Goal: Information Seeking & Learning: Learn about a topic

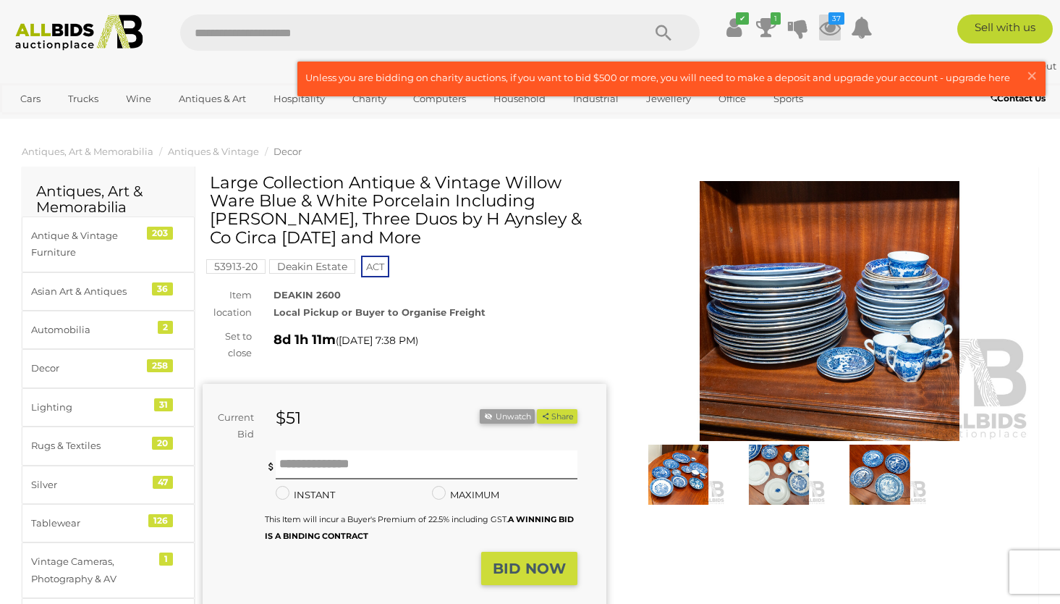
scroll to position [625, 0]
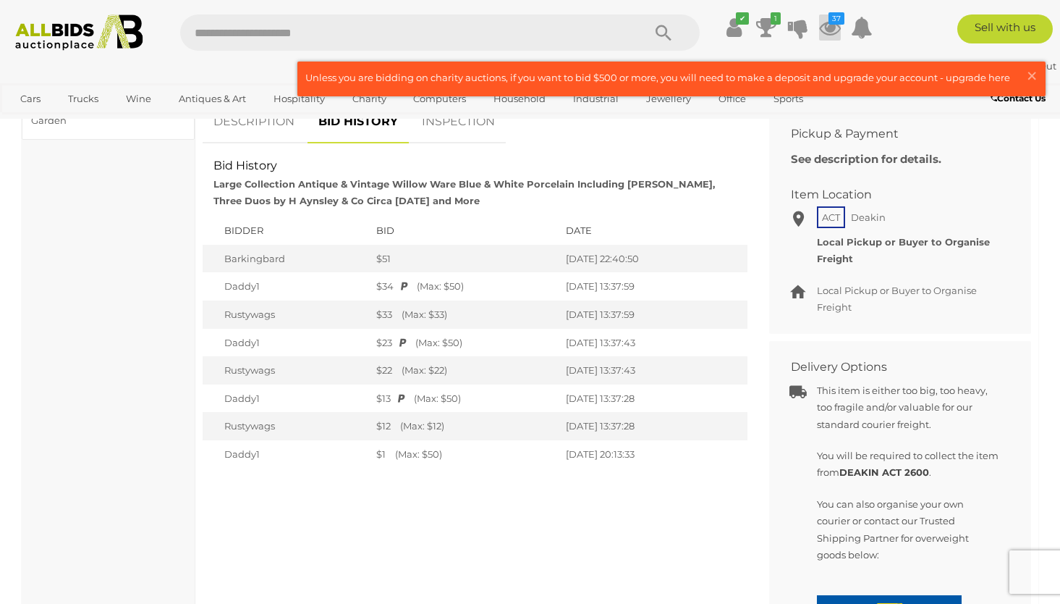
click at [829, 22] on icon "37" at bounding box center [837, 18] width 16 height 12
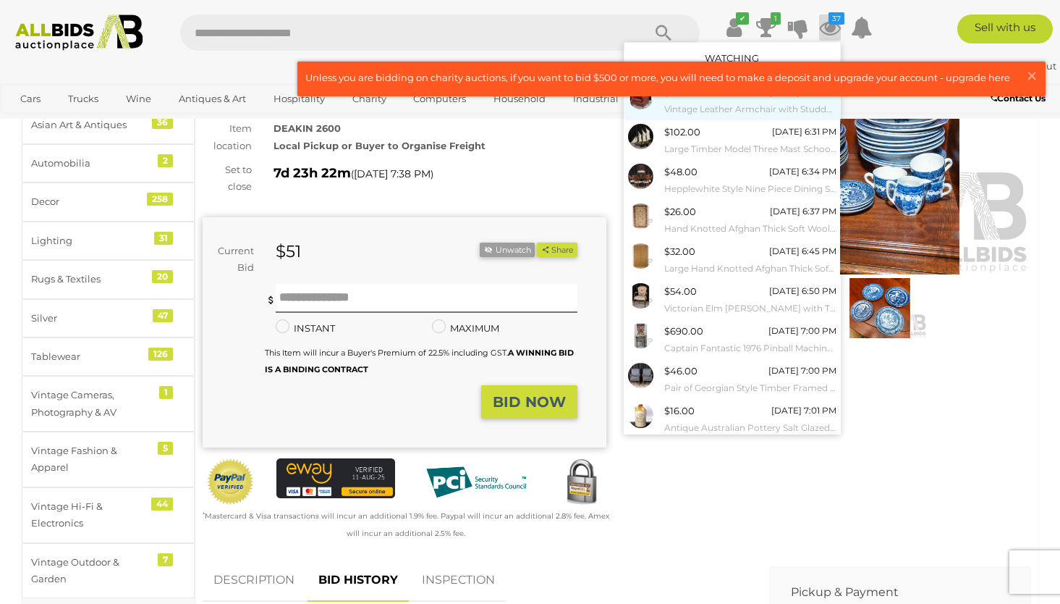
scroll to position [151, 0]
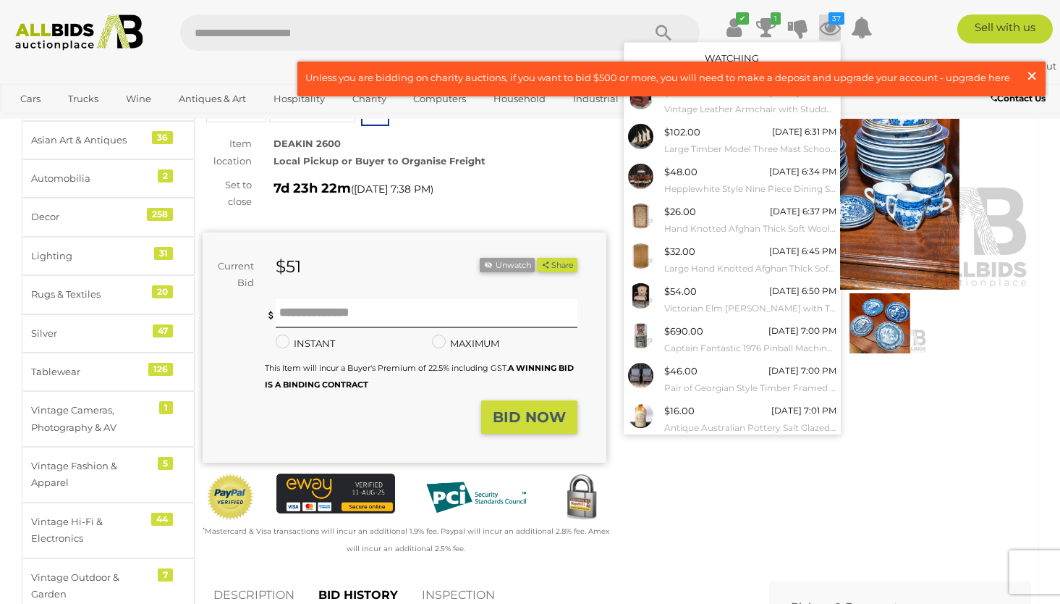
click at [1029, 75] on span "×" at bounding box center [1032, 76] width 13 height 28
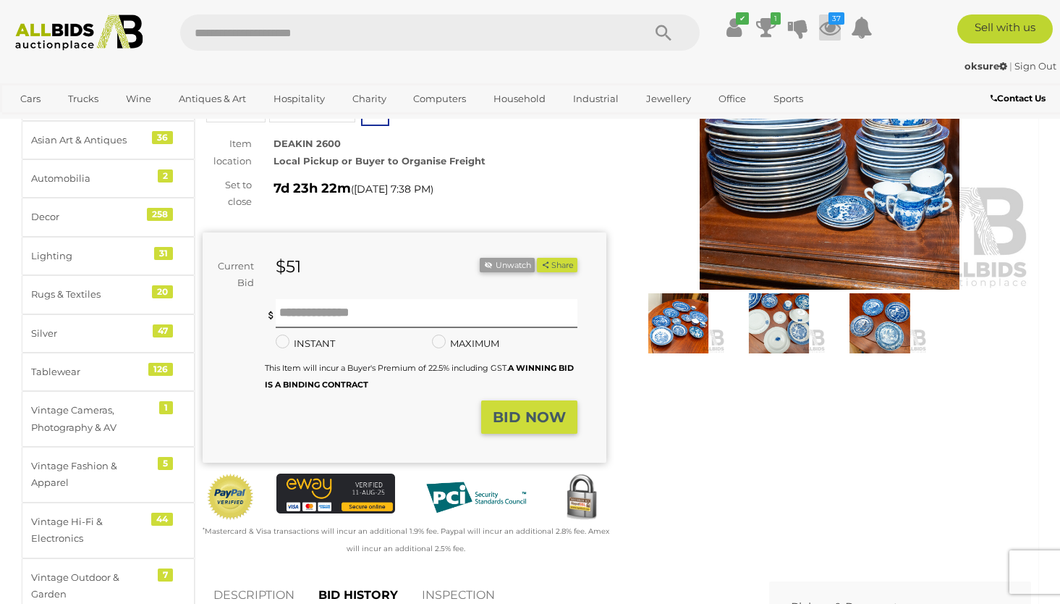
click at [827, 24] on icon at bounding box center [830, 27] width 22 height 26
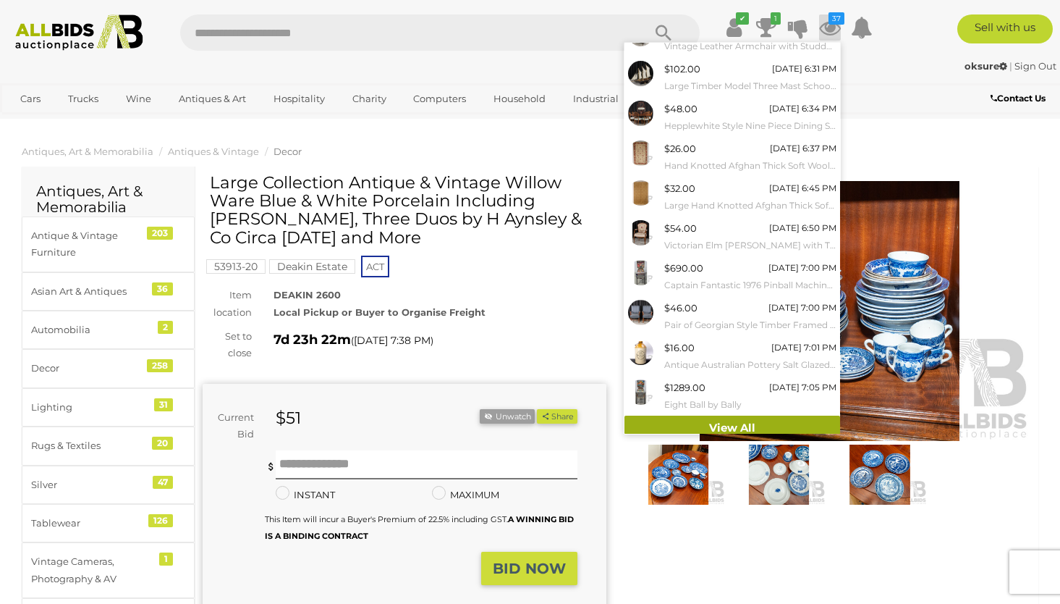
scroll to position [62, 0]
click at [736, 416] on link "View All" at bounding box center [733, 428] width 216 height 25
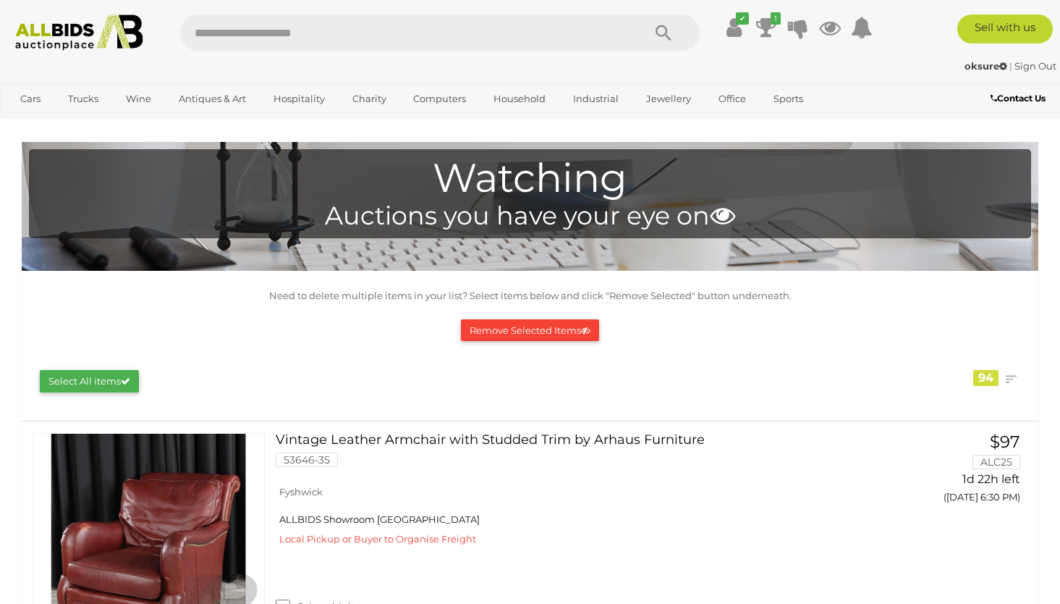
scroll to position [5922, 0]
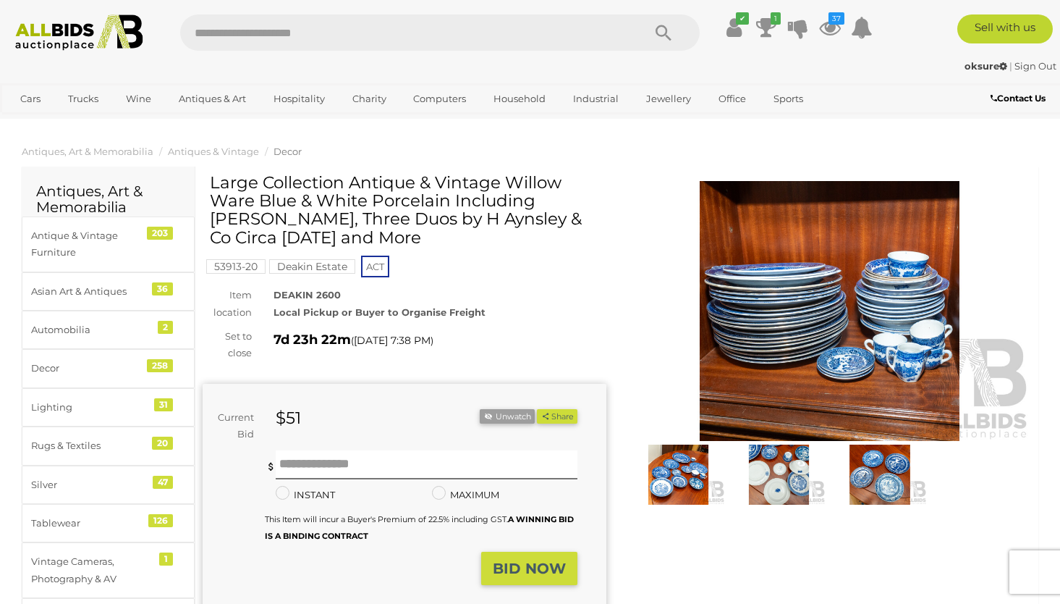
click at [667, 475] on img at bounding box center [678, 474] width 93 height 60
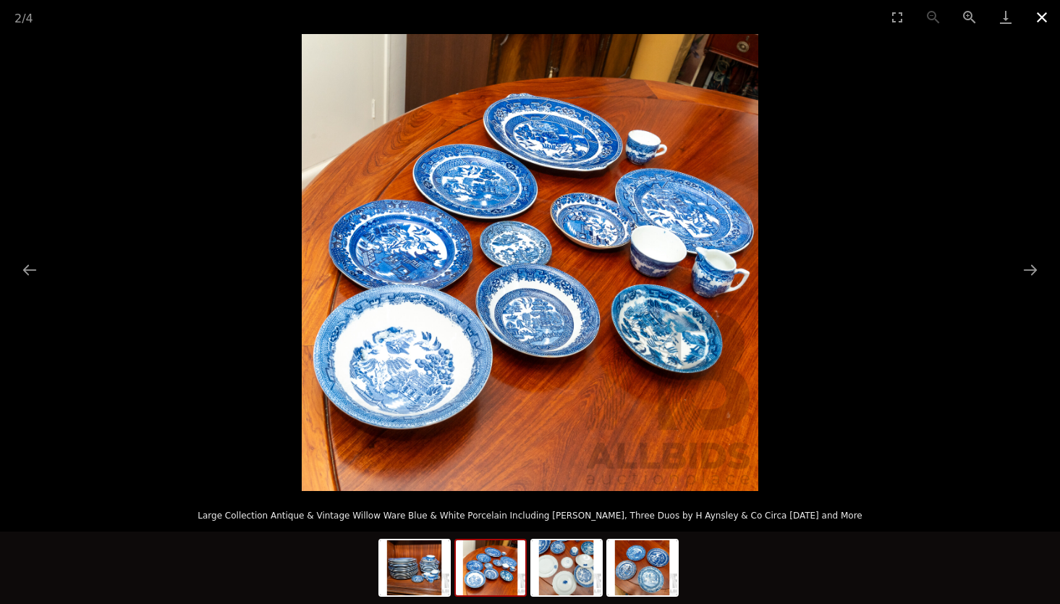
click at [1042, 15] on button "Close gallery" at bounding box center [1042, 17] width 36 height 34
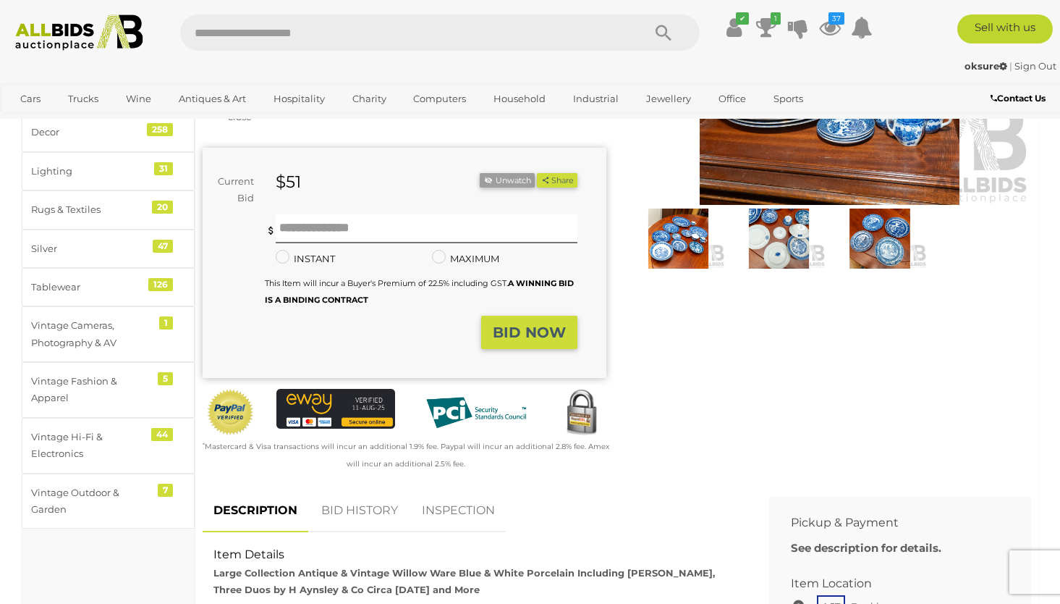
scroll to position [237, 0]
click at [766, 247] on img at bounding box center [778, 238] width 93 height 60
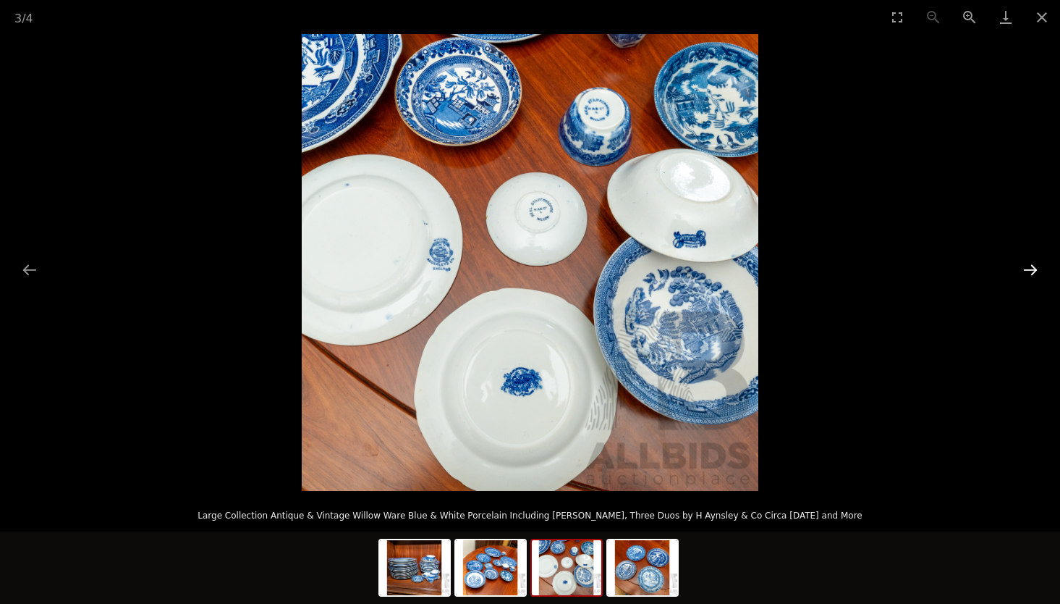
click at [1036, 269] on button "Next slide" at bounding box center [1030, 270] width 30 height 28
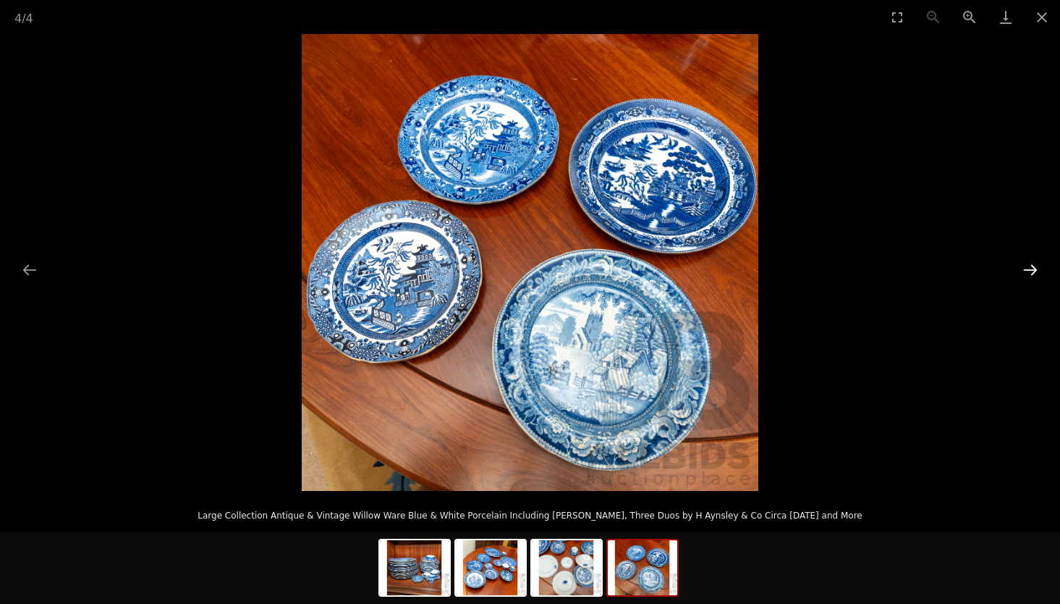
click at [1036, 269] on button "Next slide" at bounding box center [1030, 270] width 30 height 28
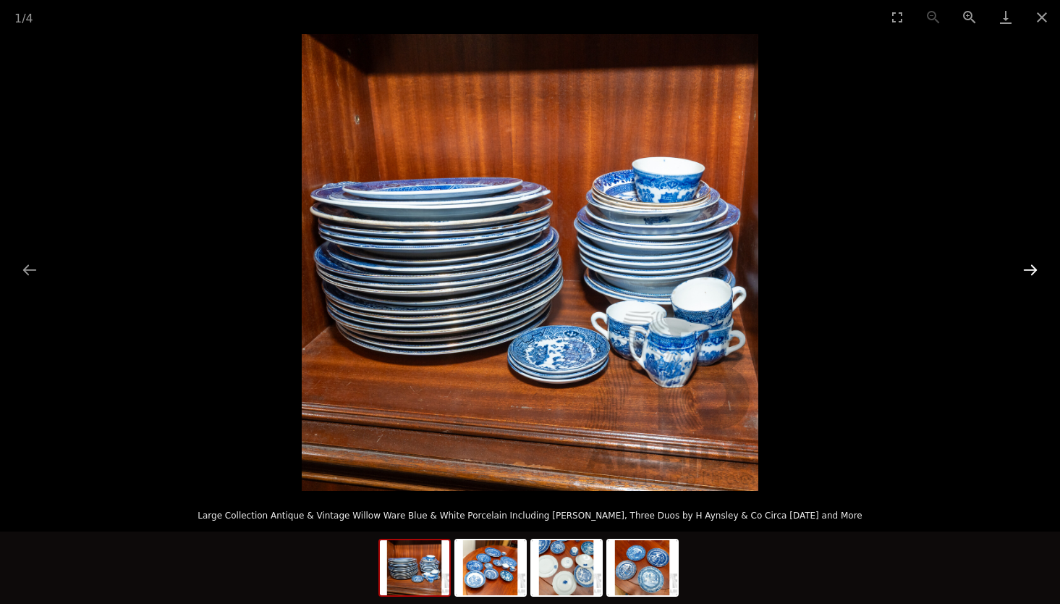
click at [1036, 269] on button "Next slide" at bounding box center [1030, 270] width 30 height 28
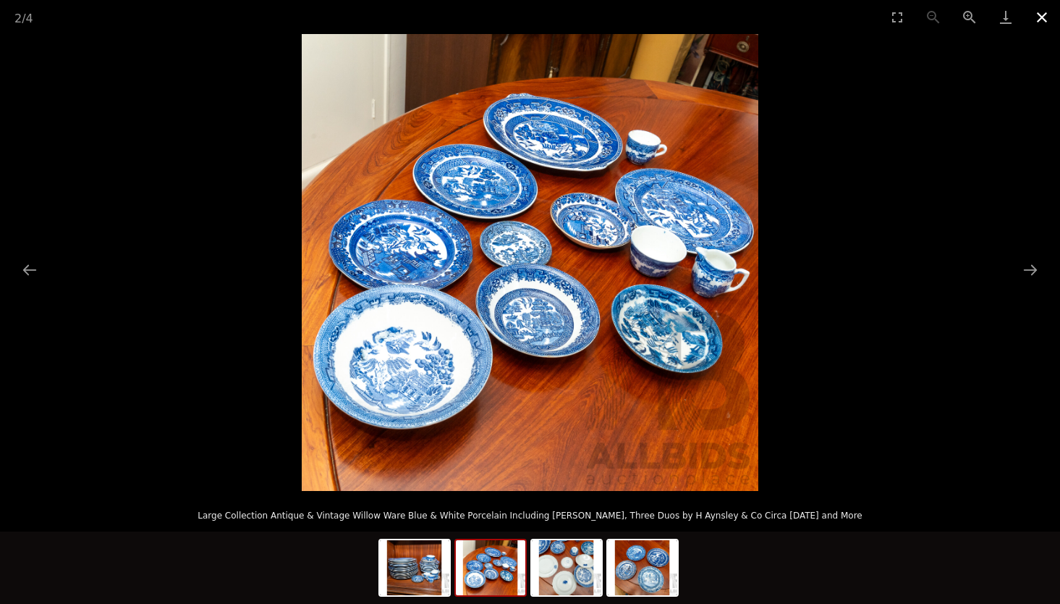
click at [1036, 14] on button "Close gallery" at bounding box center [1042, 17] width 36 height 34
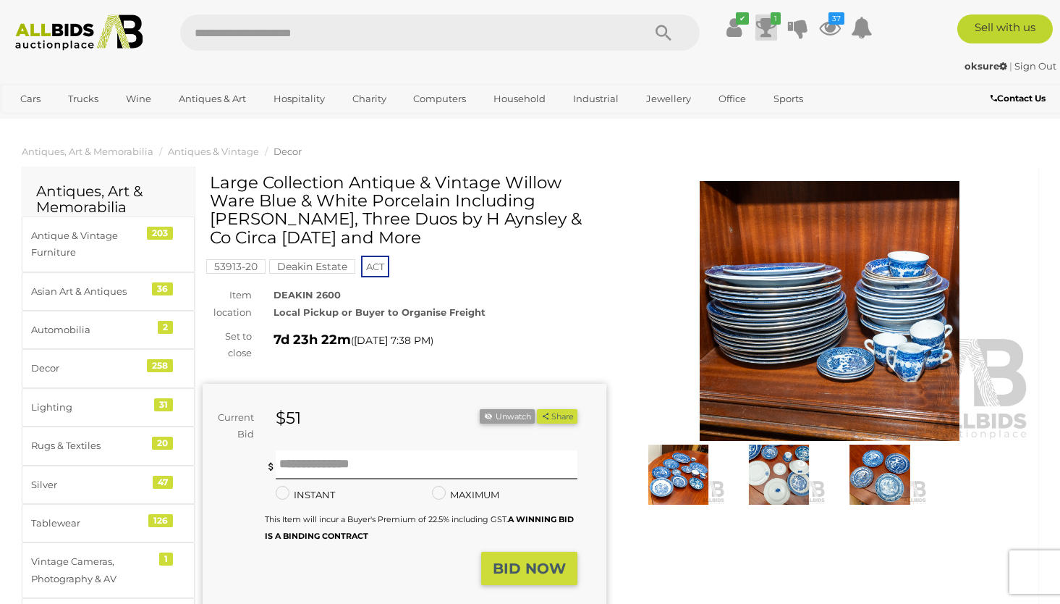
click at [759, 16] on icon at bounding box center [766, 27] width 20 height 26
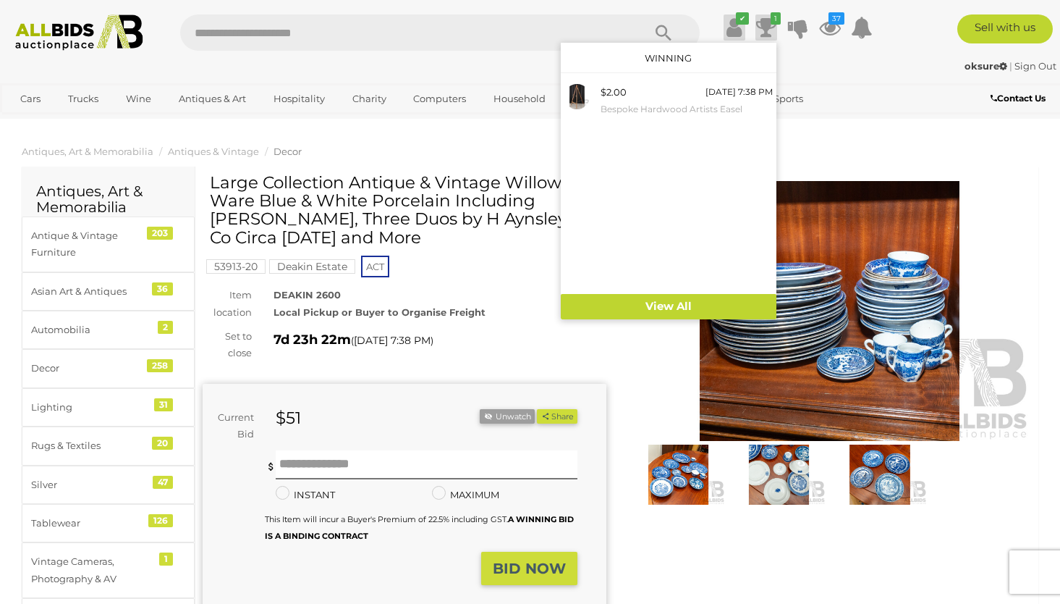
click at [736, 17] on icon "✔" at bounding box center [742, 18] width 13 height 12
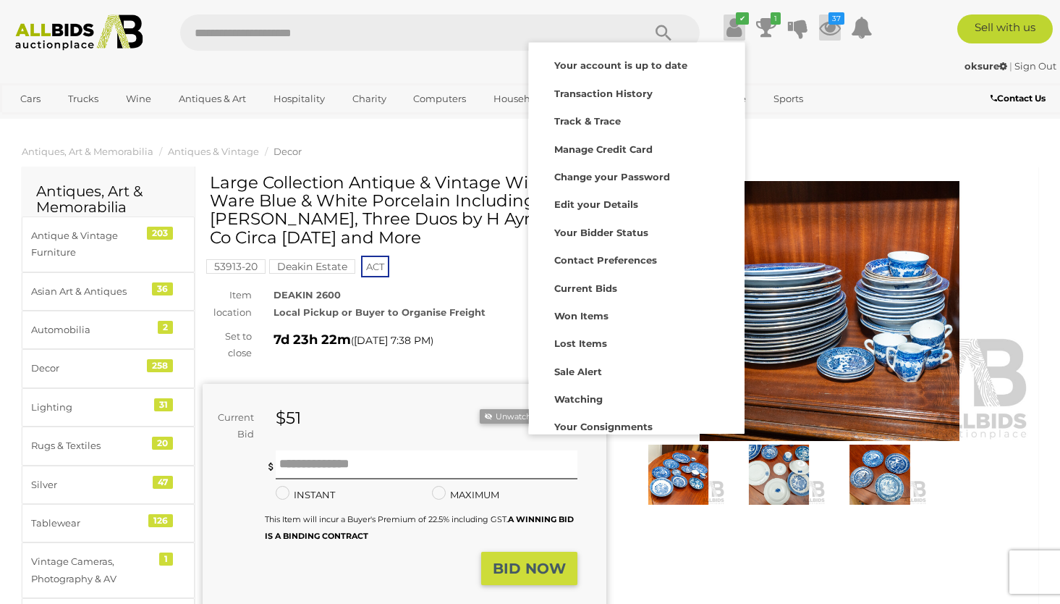
click at [835, 26] on icon at bounding box center [830, 27] width 22 height 26
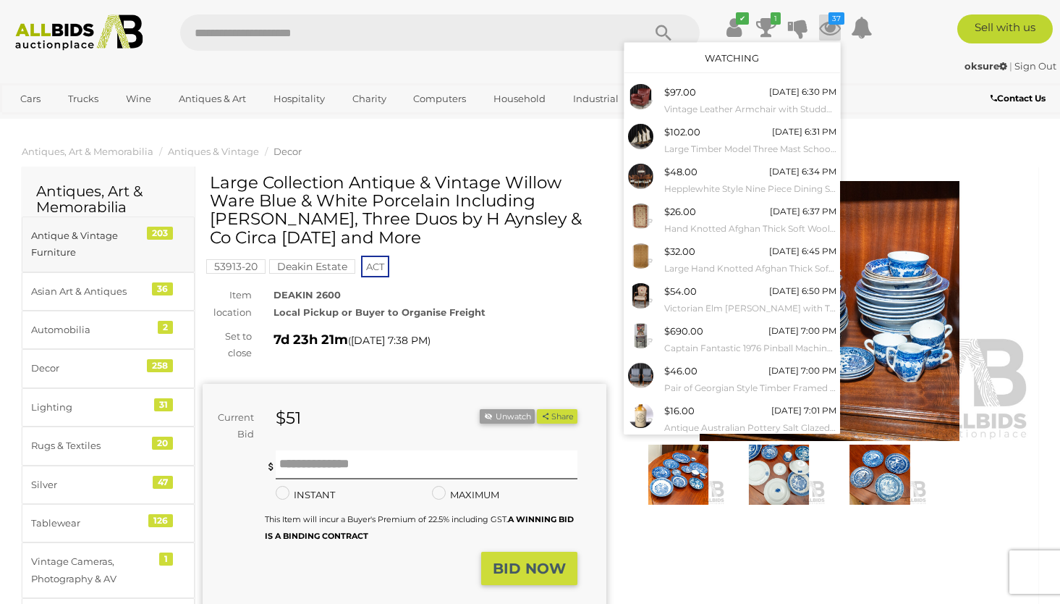
click at [101, 228] on div "Antique & Vintage Furniture" at bounding box center [90, 244] width 119 height 34
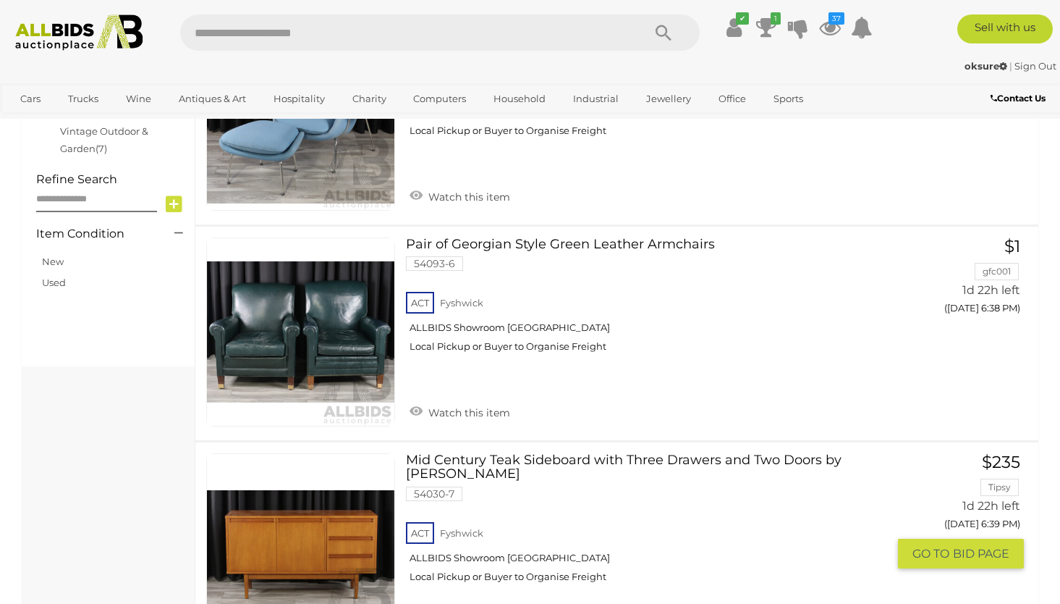
scroll to position [844, 0]
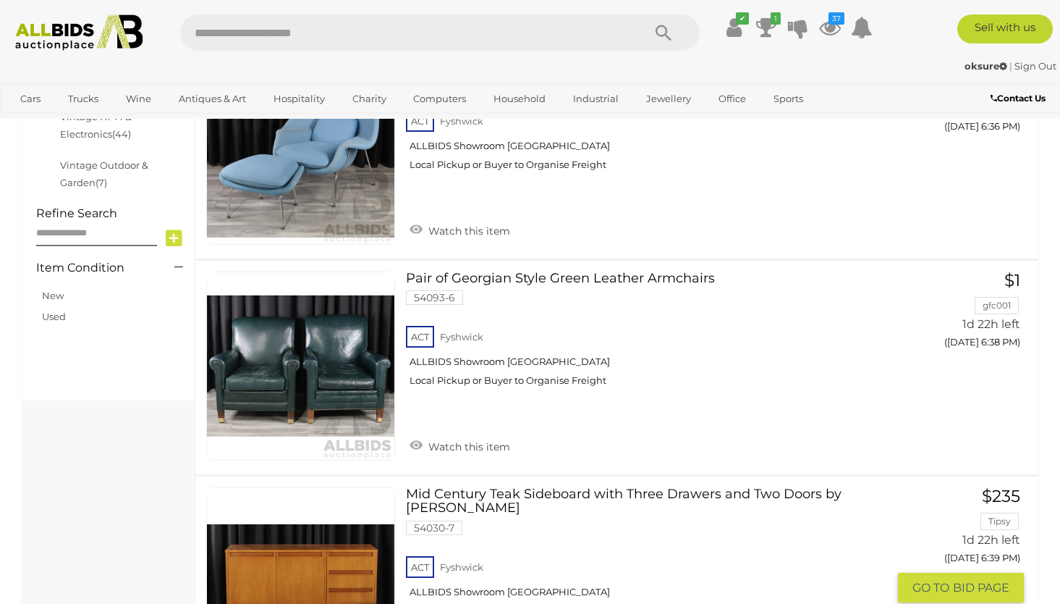
click at [321, 356] on link at bounding box center [300, 365] width 189 height 189
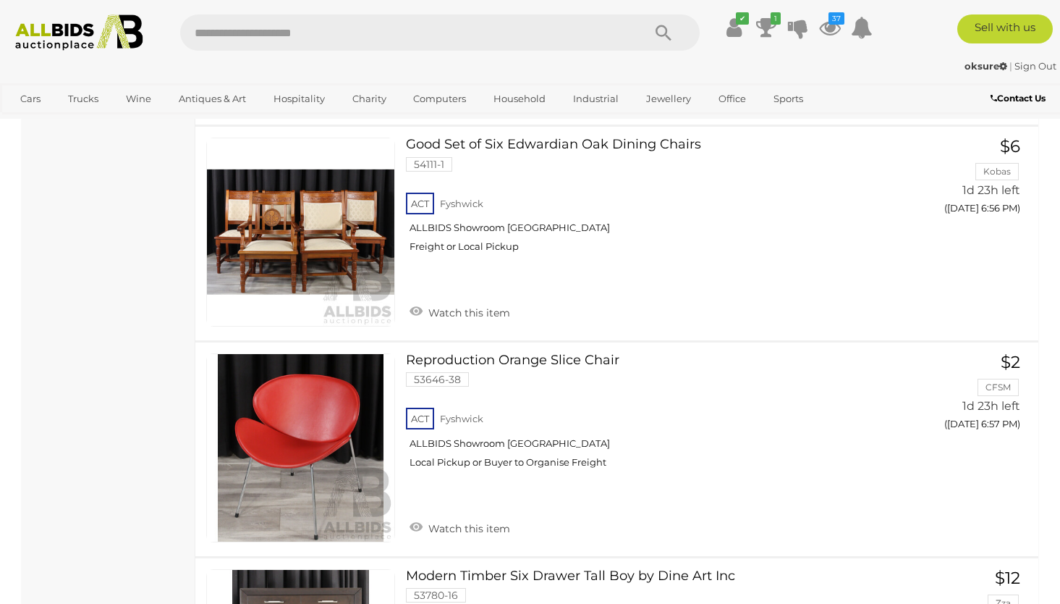
scroll to position [4013, 0]
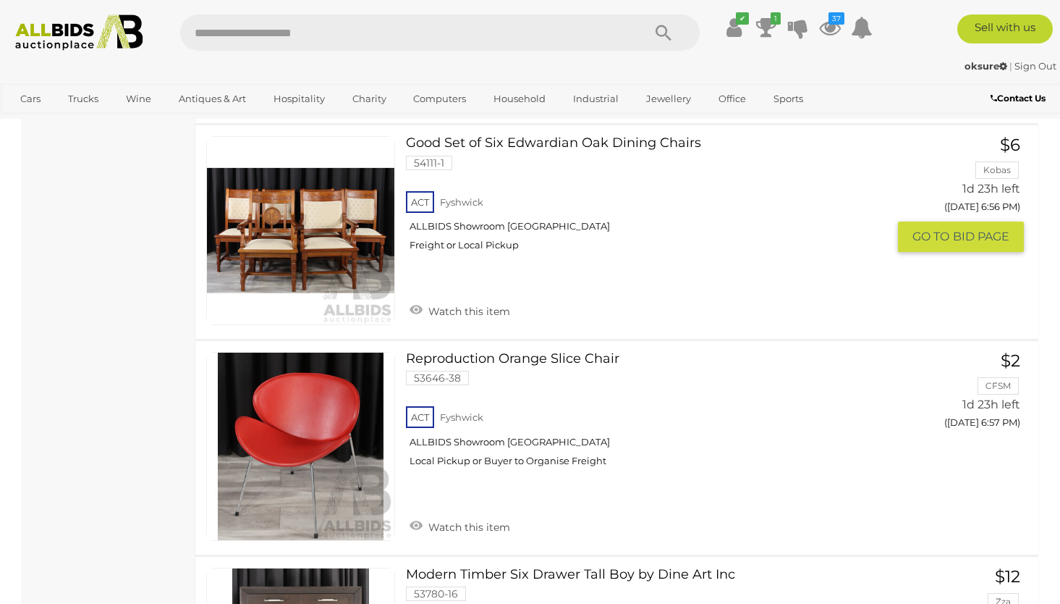
click at [331, 212] on link at bounding box center [300, 230] width 189 height 189
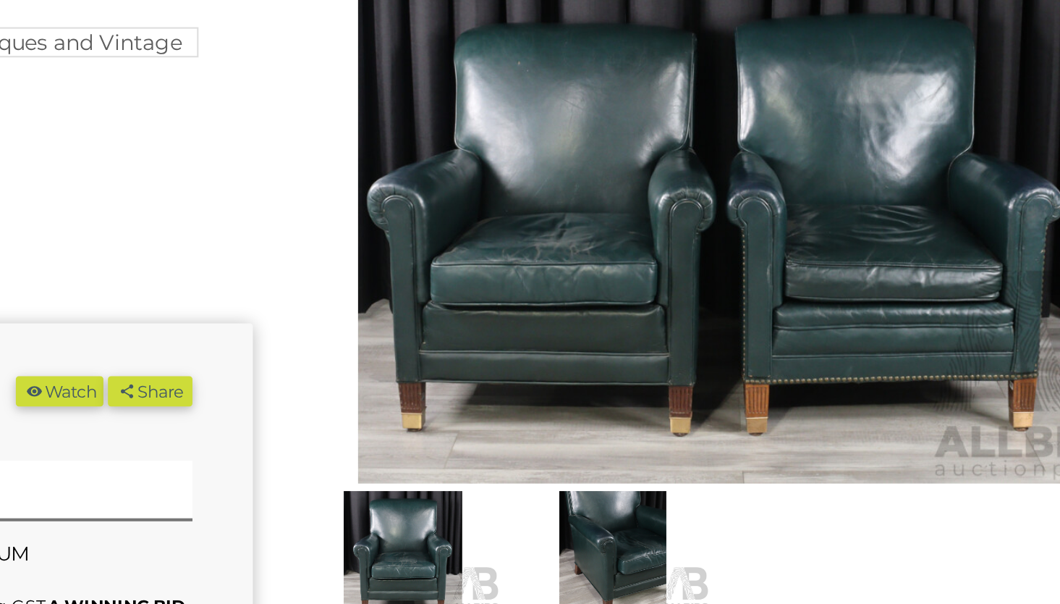
click at [732, 444] on img at bounding box center [778, 474] width 93 height 60
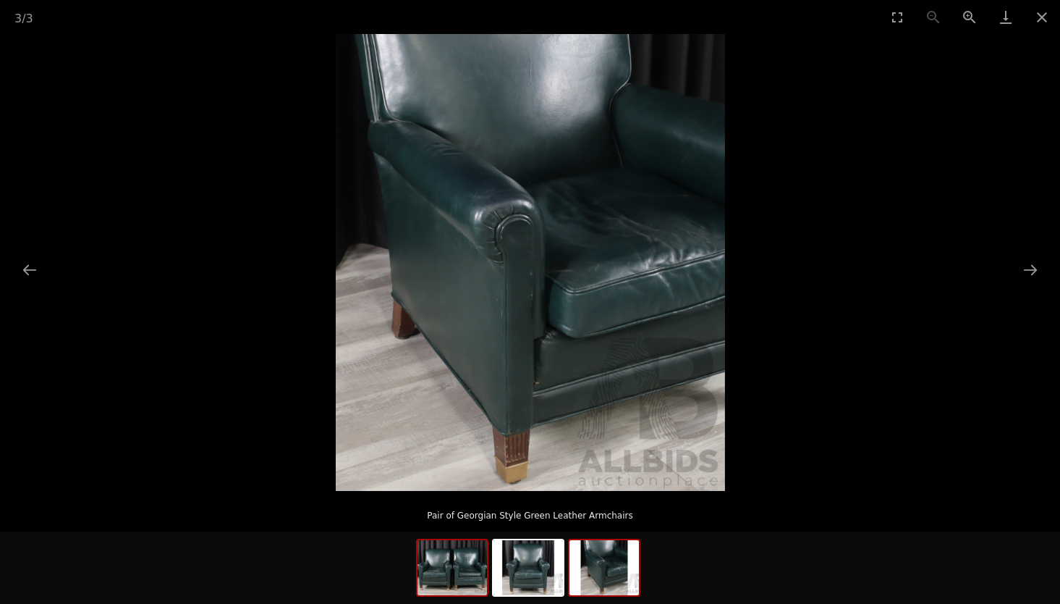
click at [465, 578] on img at bounding box center [452, 567] width 69 height 55
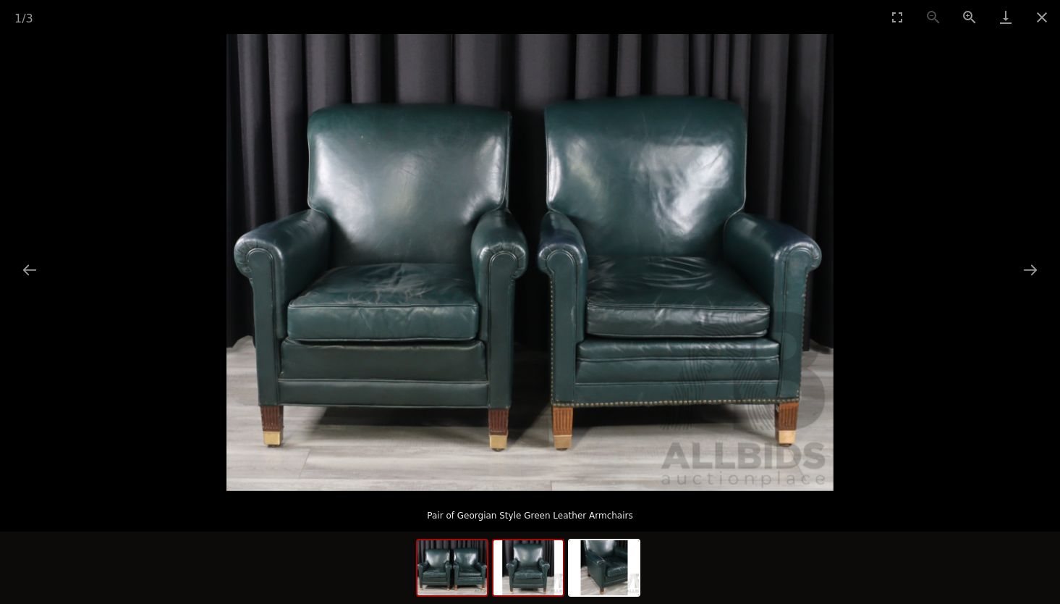
click at [539, 574] on img at bounding box center [528, 567] width 69 height 55
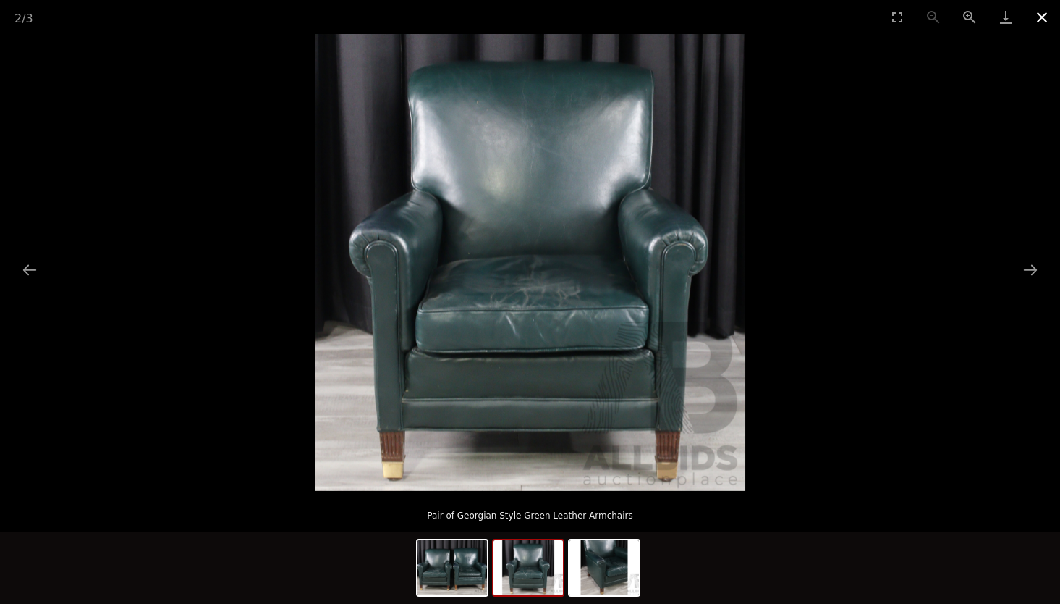
click at [1044, 17] on button "Close gallery" at bounding box center [1042, 17] width 36 height 34
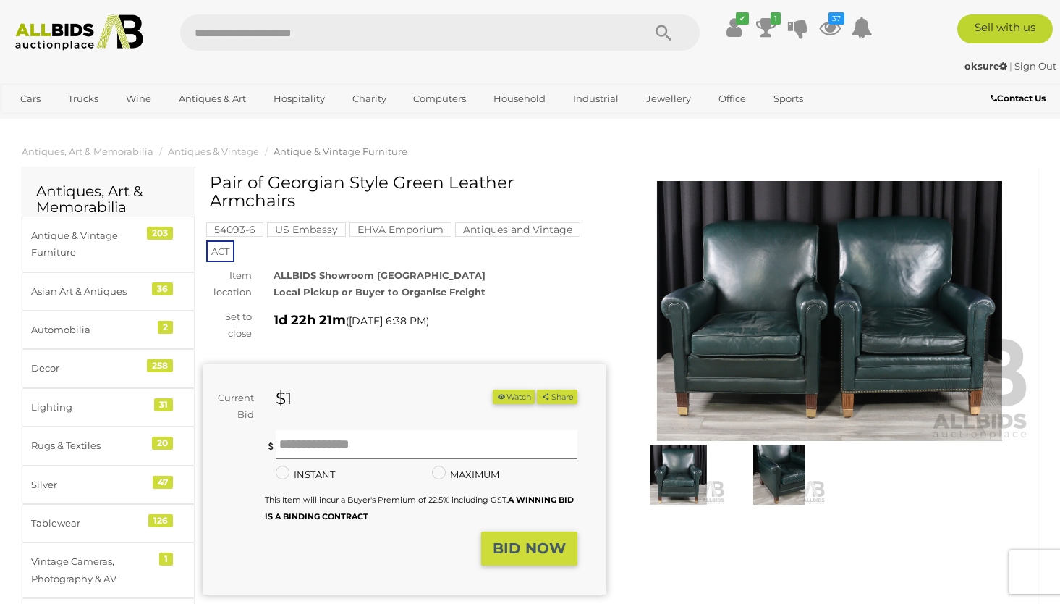
scroll to position [209, 0]
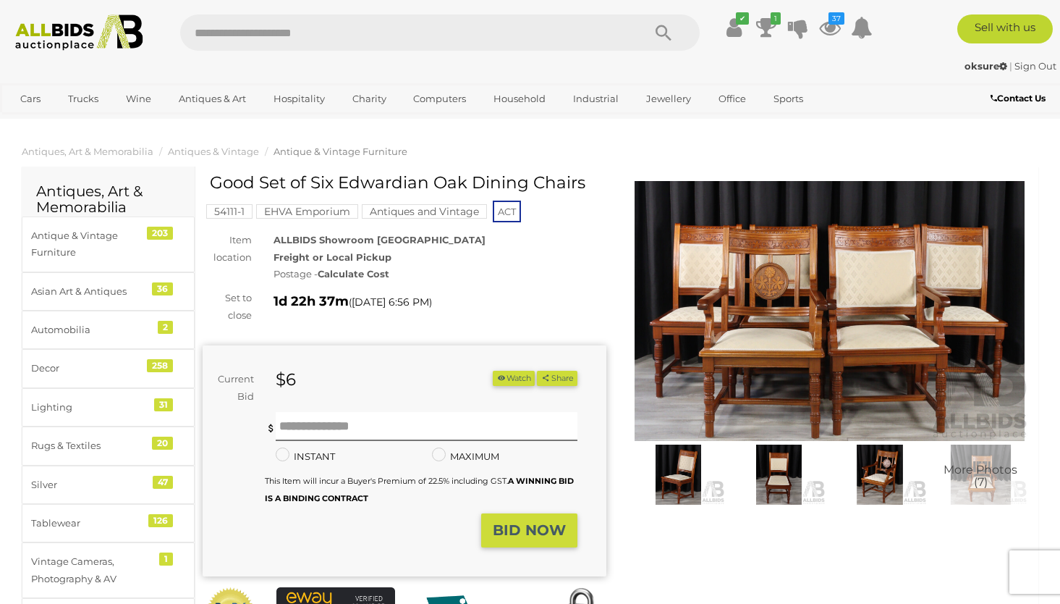
click at [795, 344] on img at bounding box center [830, 311] width 404 height 260
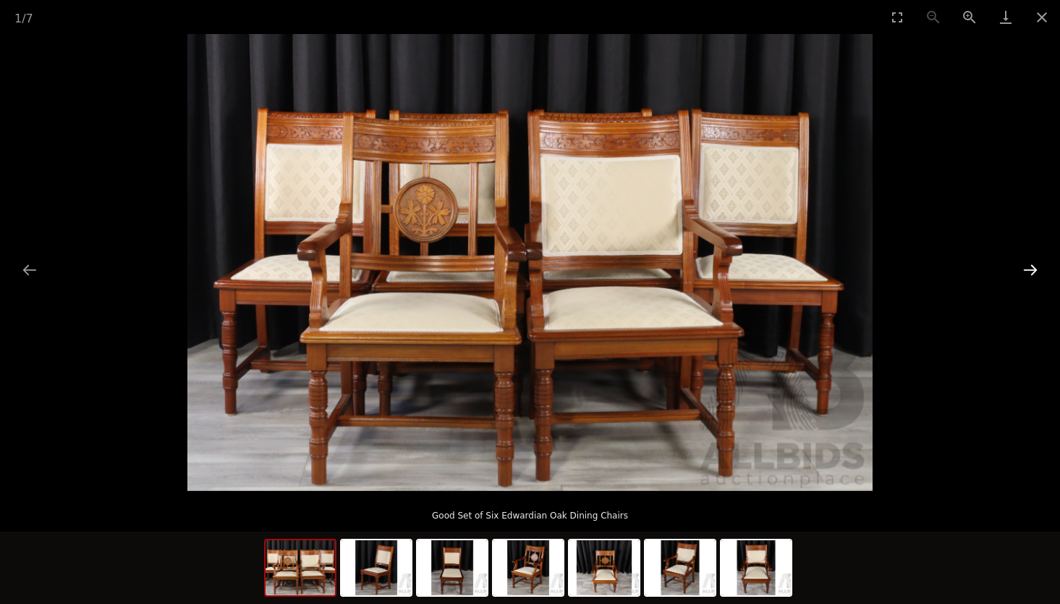
click at [1023, 264] on button "Next slide" at bounding box center [1030, 270] width 30 height 28
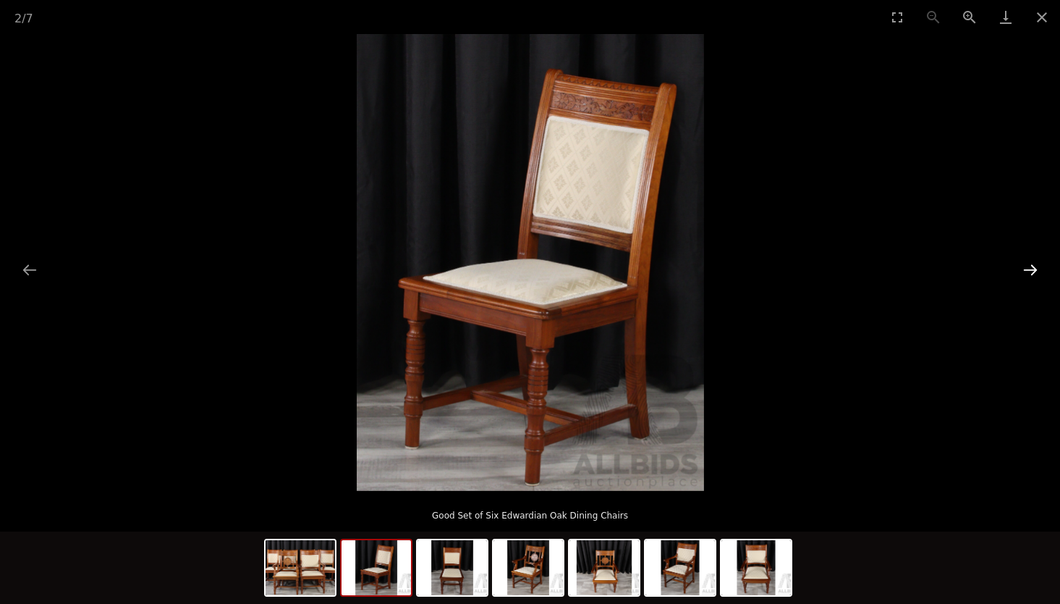
click at [1023, 264] on button "Next slide" at bounding box center [1030, 270] width 30 height 28
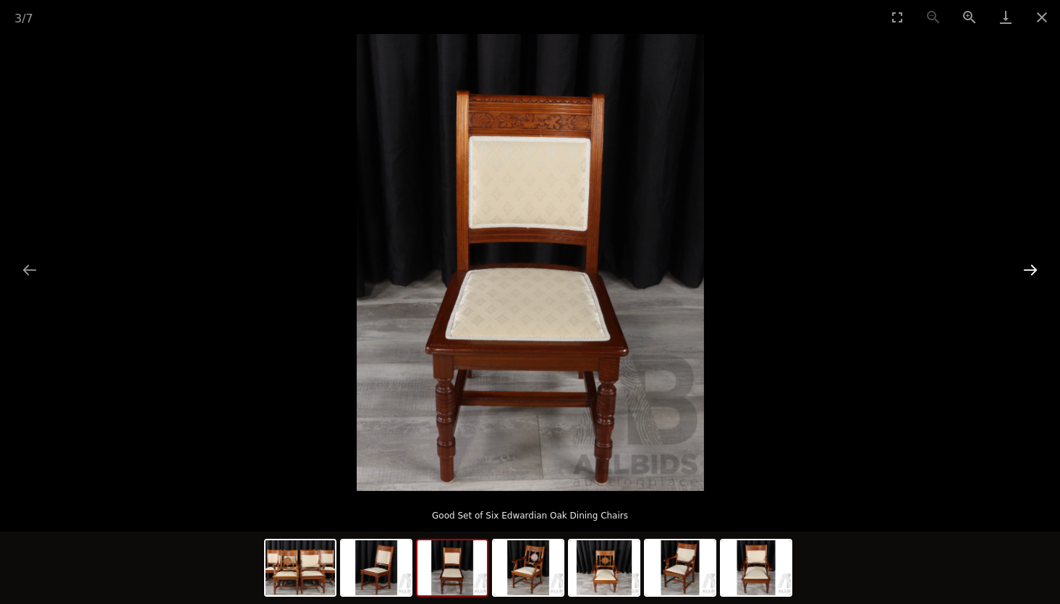
click at [1023, 264] on button "Next slide" at bounding box center [1030, 270] width 30 height 28
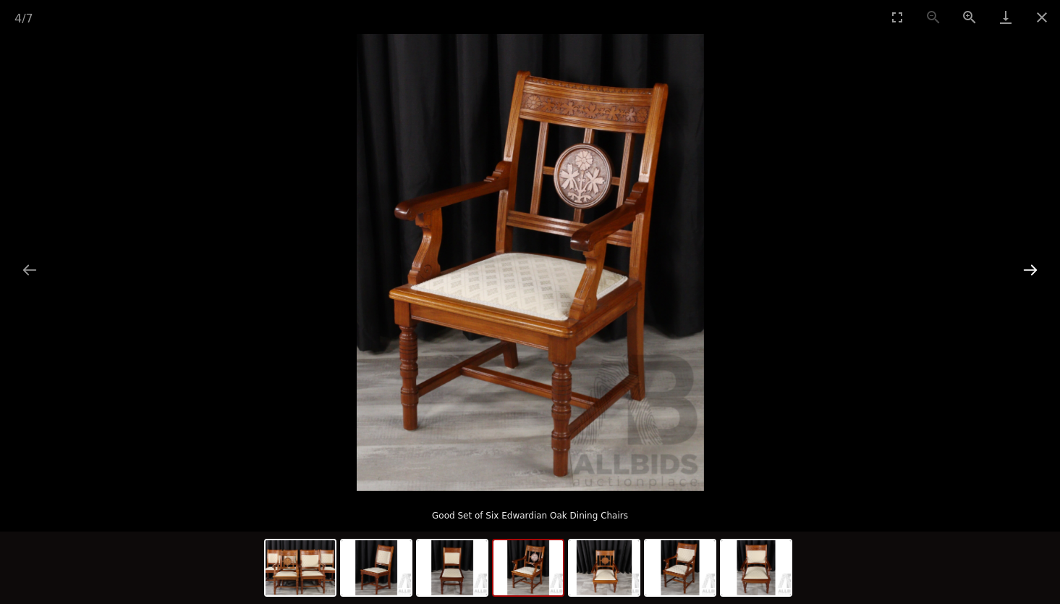
click at [1023, 264] on button "Next slide" at bounding box center [1030, 270] width 30 height 28
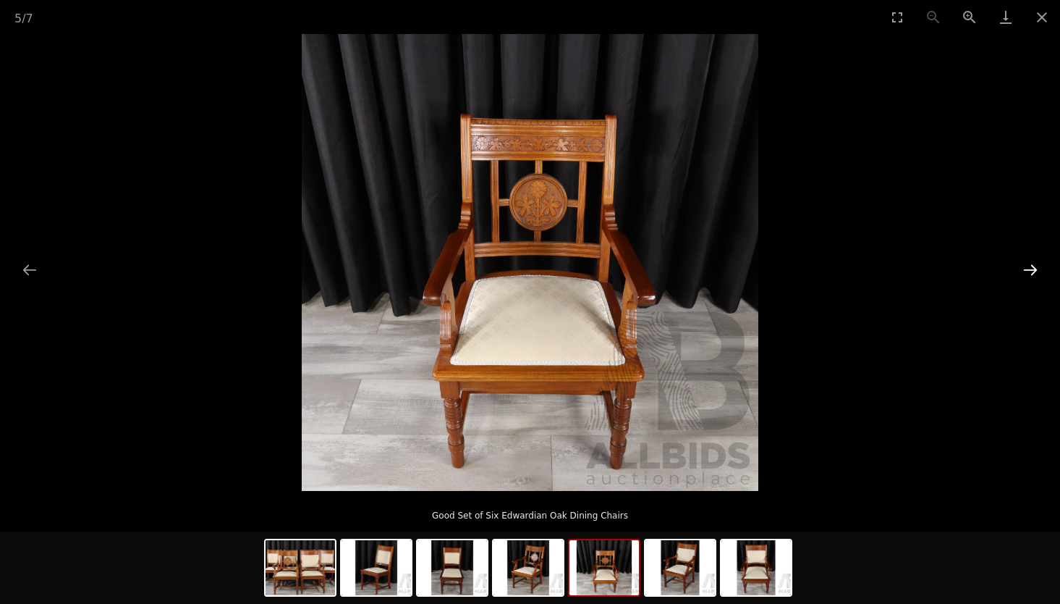
click at [1023, 263] on button "Next slide" at bounding box center [1030, 270] width 30 height 28
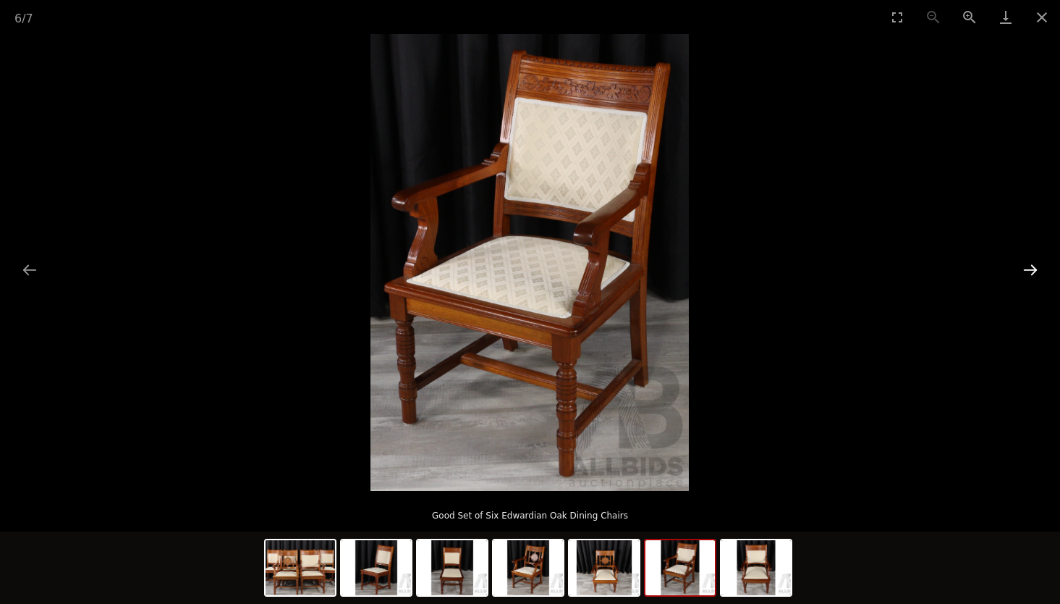
click at [1023, 263] on button "Next slide" at bounding box center [1030, 270] width 30 height 28
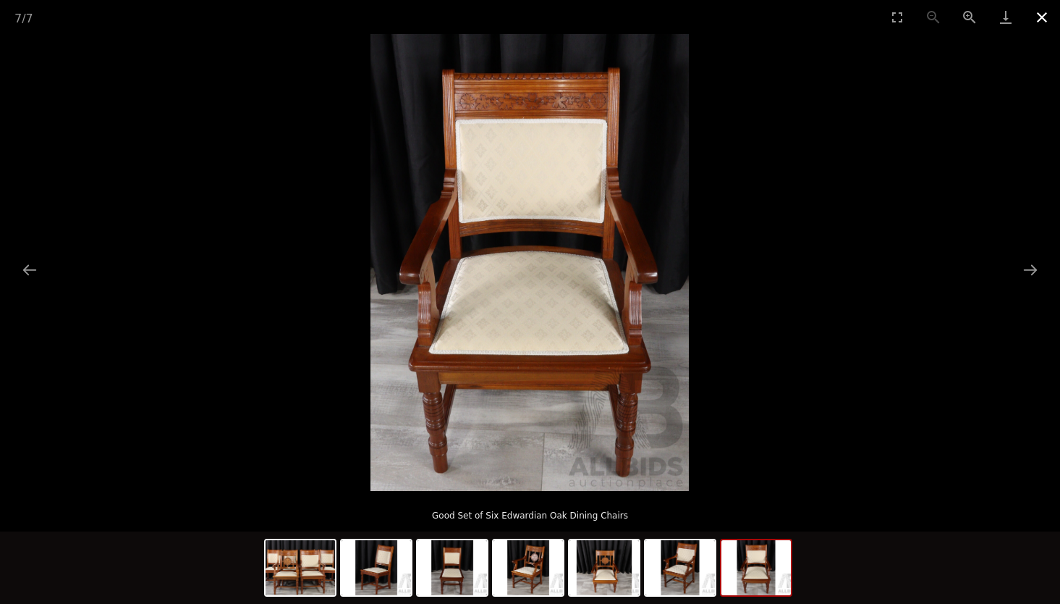
click at [1041, 13] on button "Close gallery" at bounding box center [1042, 17] width 36 height 34
